Goal: Task Accomplishment & Management: Complete application form

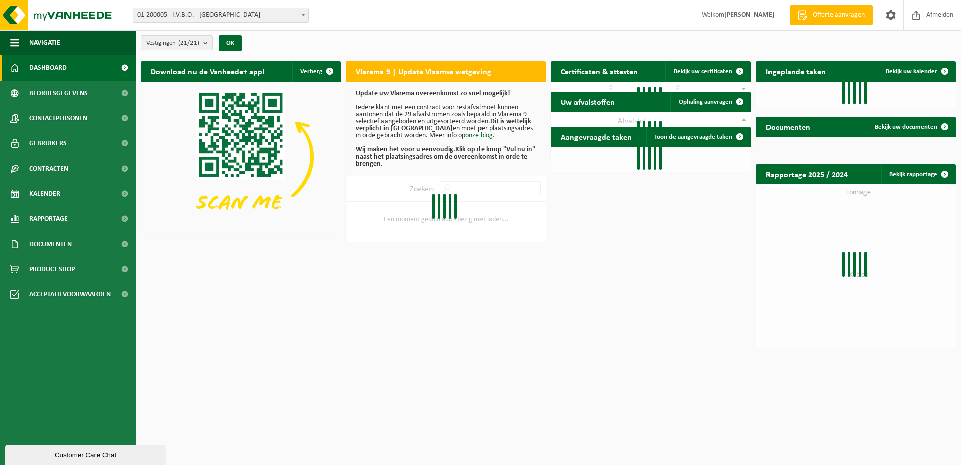
click at [306, 15] on span at bounding box center [303, 14] width 10 height 13
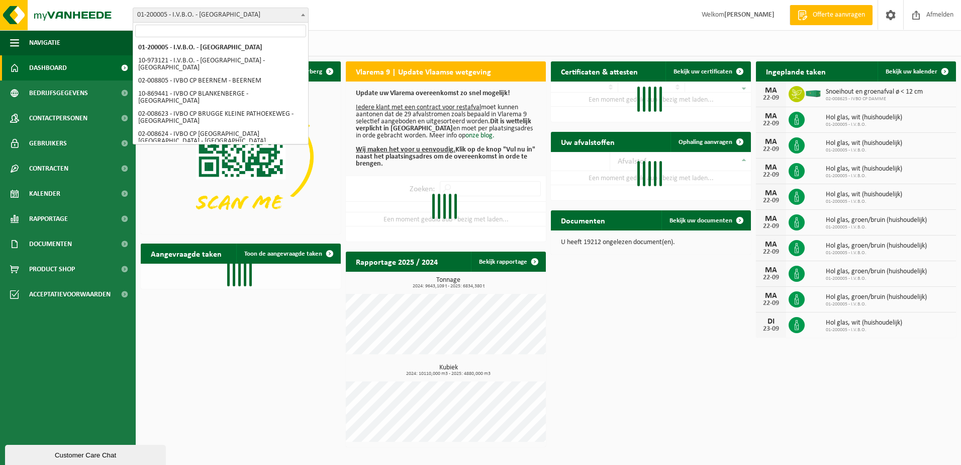
select select "5344"
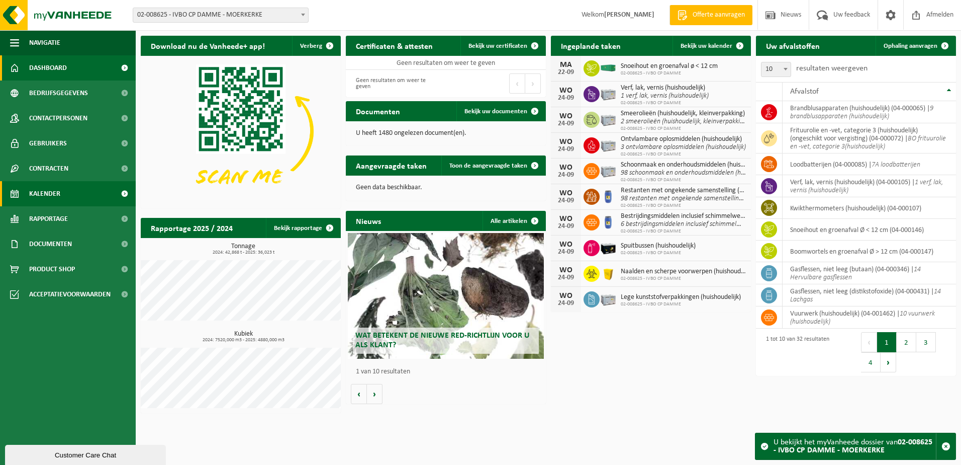
click at [69, 195] on link "Kalender" at bounding box center [68, 193] width 136 height 25
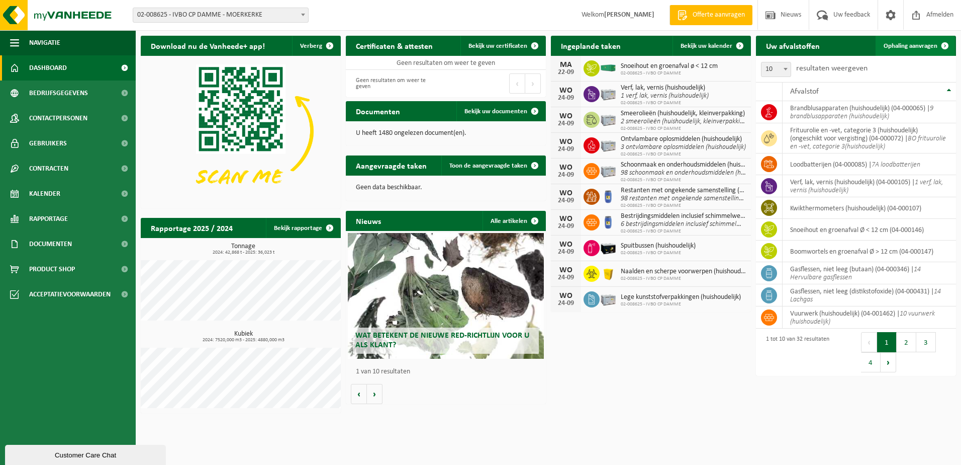
drag, startPoint x: 916, startPoint y: 49, endPoint x: 903, endPoint y: 50, distance: 13.1
click at [916, 49] on span "Ophaling aanvragen" at bounding box center [911, 46] width 54 height 7
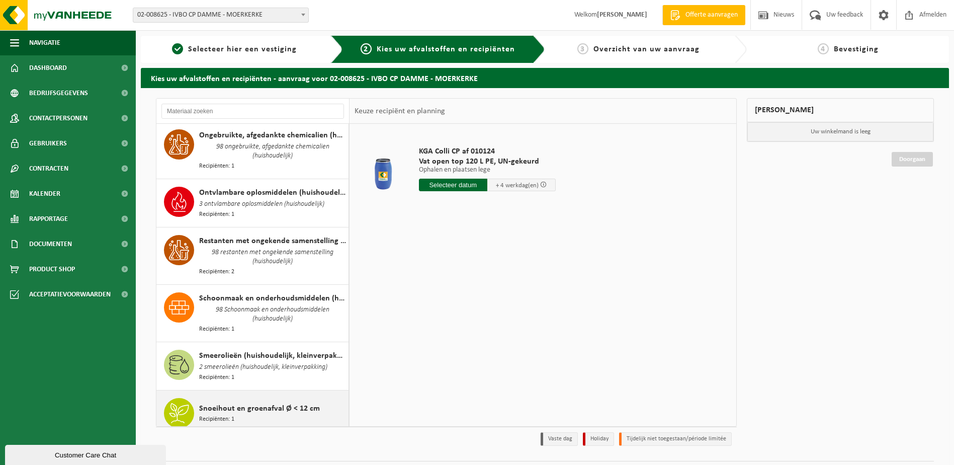
drag, startPoint x: 291, startPoint y: 377, endPoint x: 310, endPoint y: 376, distance: 19.6
click at [291, 402] on span "Snoeihout en groenafval Ø < 12 cm" at bounding box center [259, 408] width 121 height 12
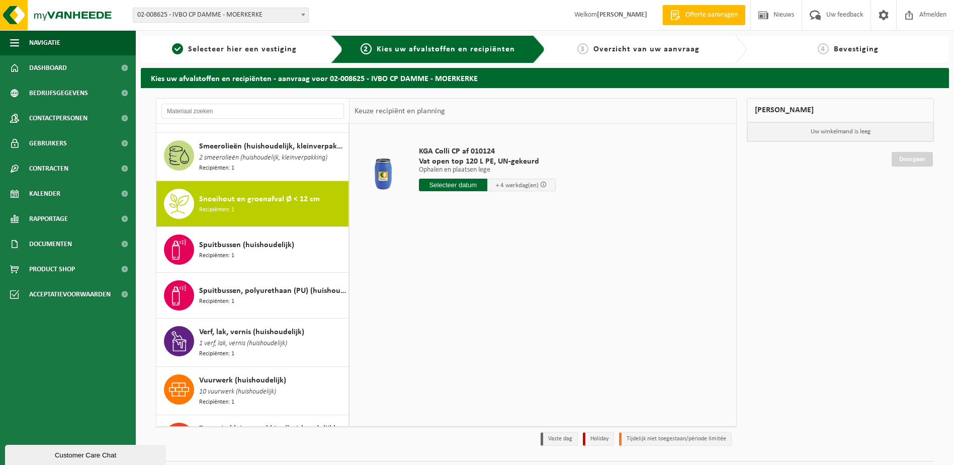
scroll to position [1243, 0]
click at [447, 187] on input "text" at bounding box center [459, 185] width 80 height 13
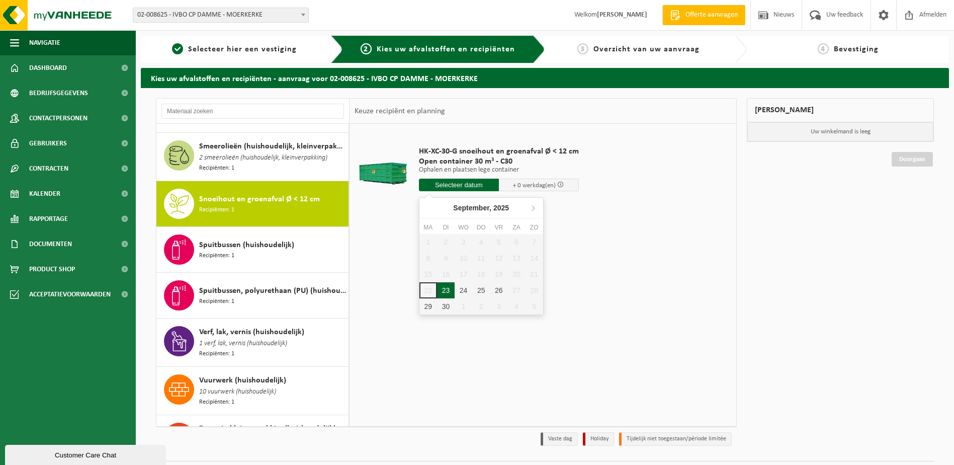
click at [445, 290] on div "23" at bounding box center [446, 290] width 18 height 16
type input "Van 2025-09-23"
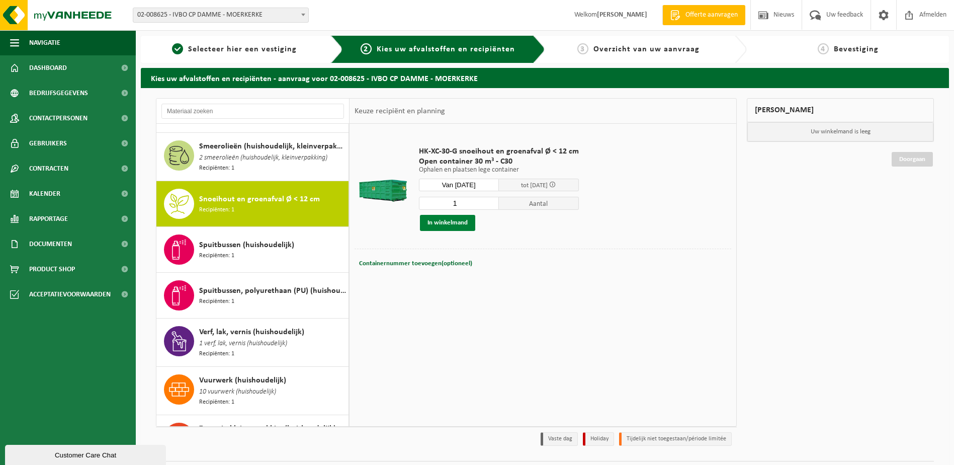
click at [451, 225] on button "In winkelmand" at bounding box center [447, 223] width 55 height 16
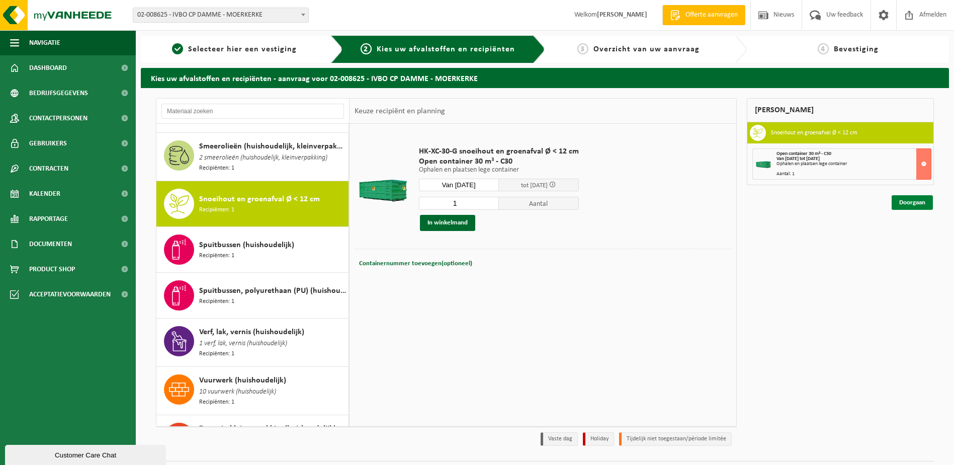
click at [910, 203] on link "Doorgaan" at bounding box center [911, 202] width 41 height 15
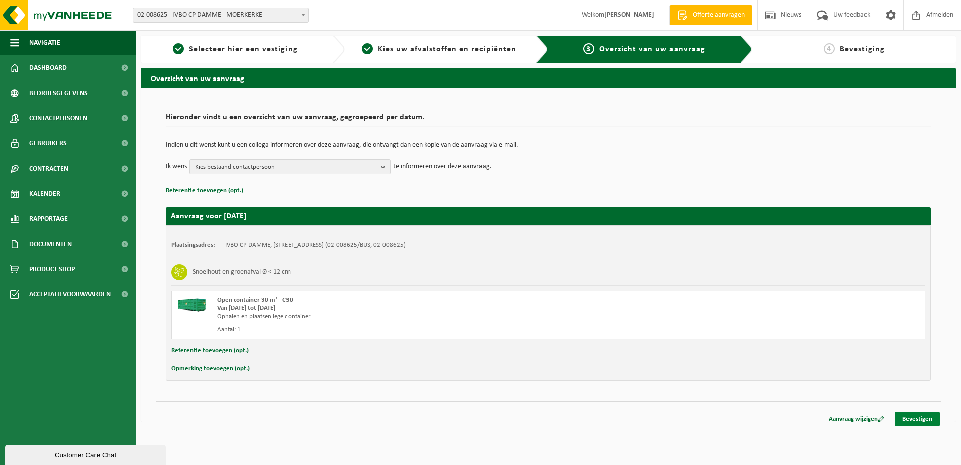
drag, startPoint x: 922, startPoint y: 415, endPoint x: 914, endPoint y: 412, distance: 8.8
click at [922, 415] on link "Bevestigen" at bounding box center [917, 418] width 45 height 15
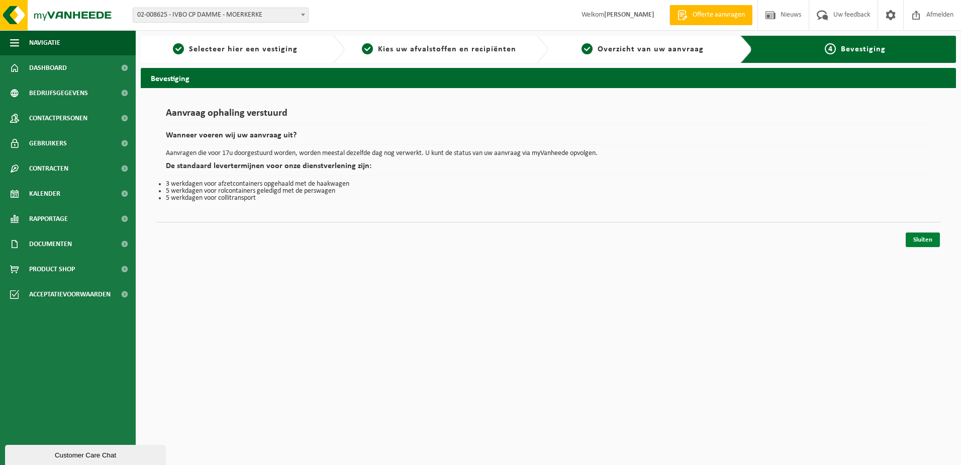
click at [925, 241] on link "Sluiten" at bounding box center [923, 239] width 34 height 15
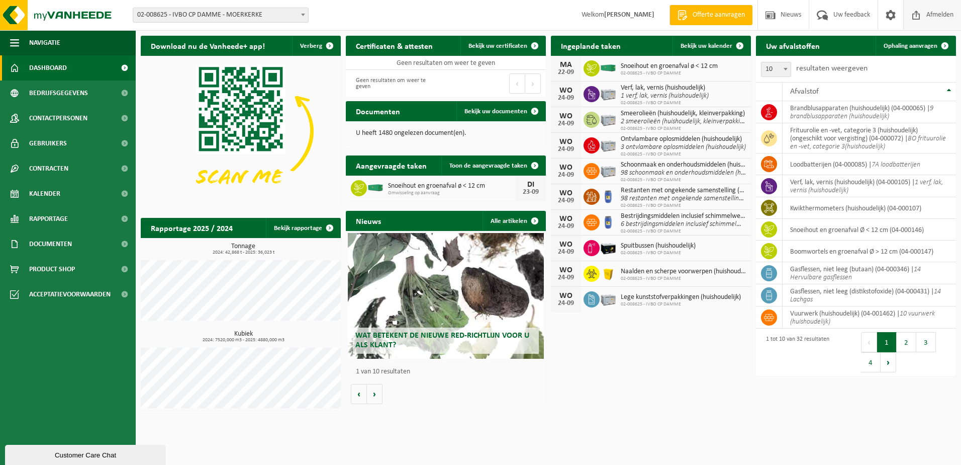
click at [933, 18] on span "Afmelden" at bounding box center [940, 15] width 32 height 30
